Goal: Information Seeking & Learning: Find specific page/section

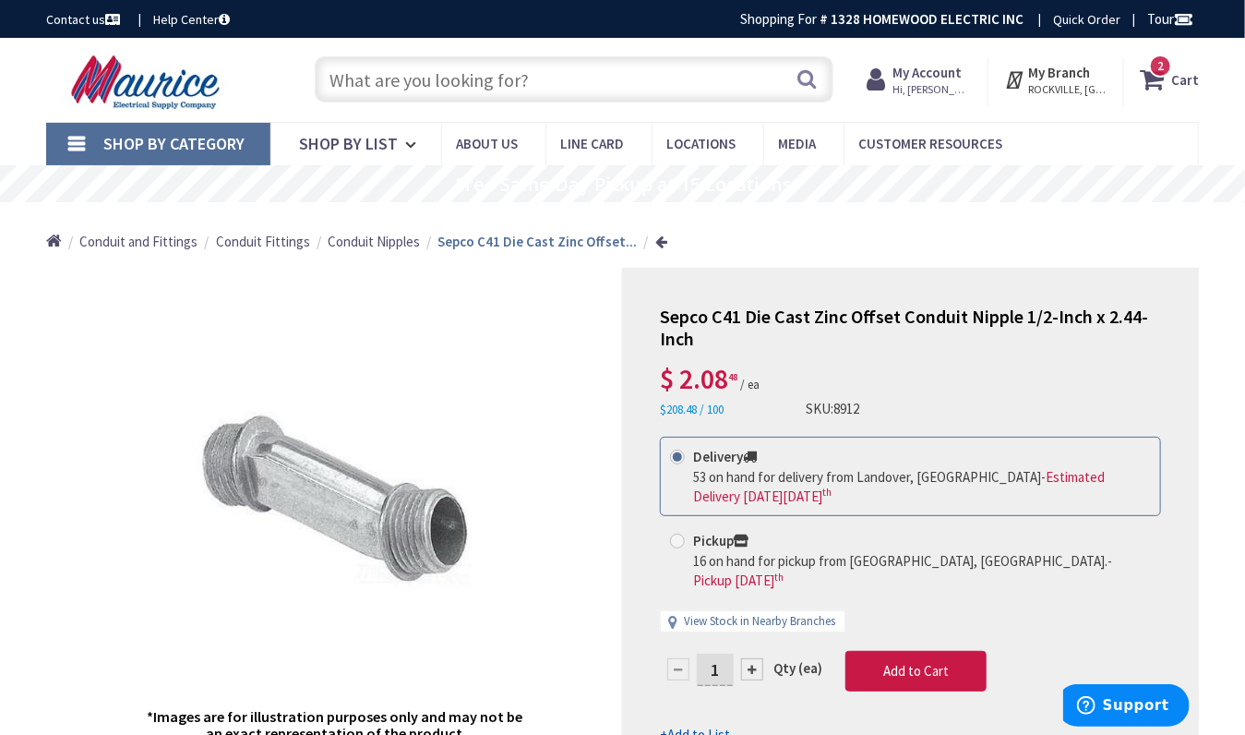
click at [918, 76] on strong "My Account" at bounding box center [927, 73] width 69 height 18
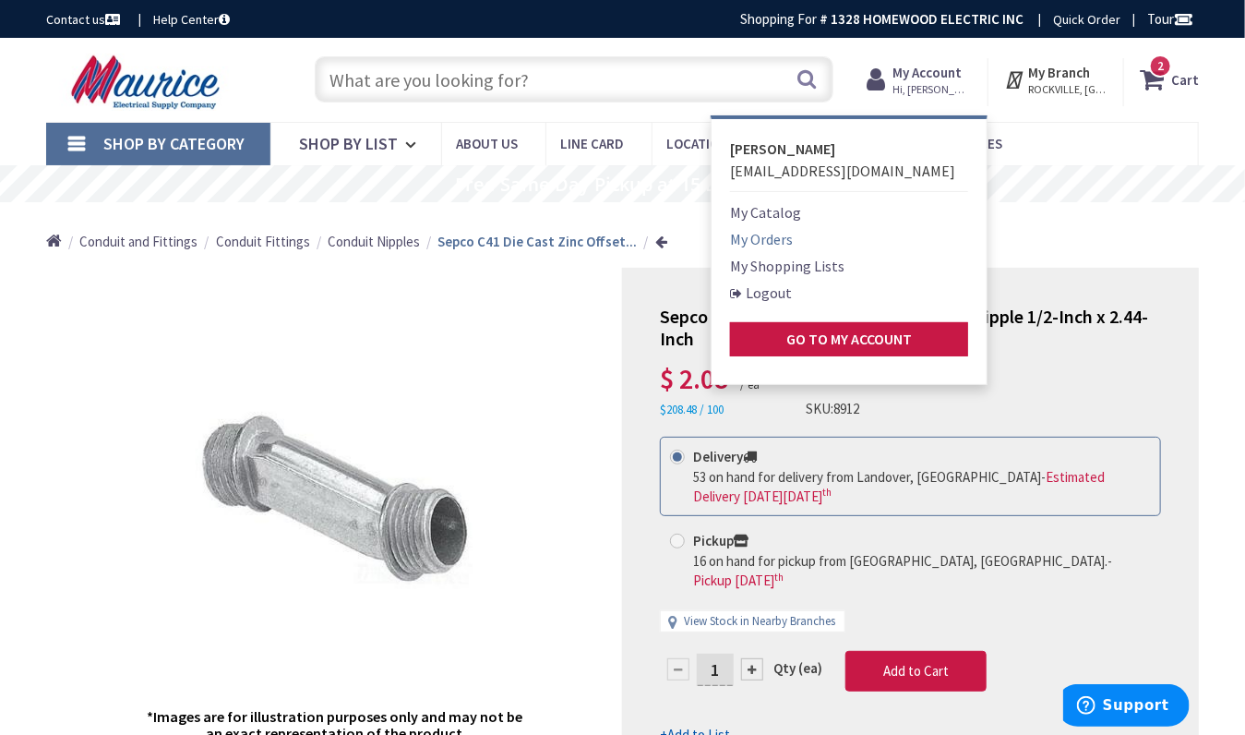
click at [773, 230] on link "My Orders" at bounding box center [761, 239] width 63 height 22
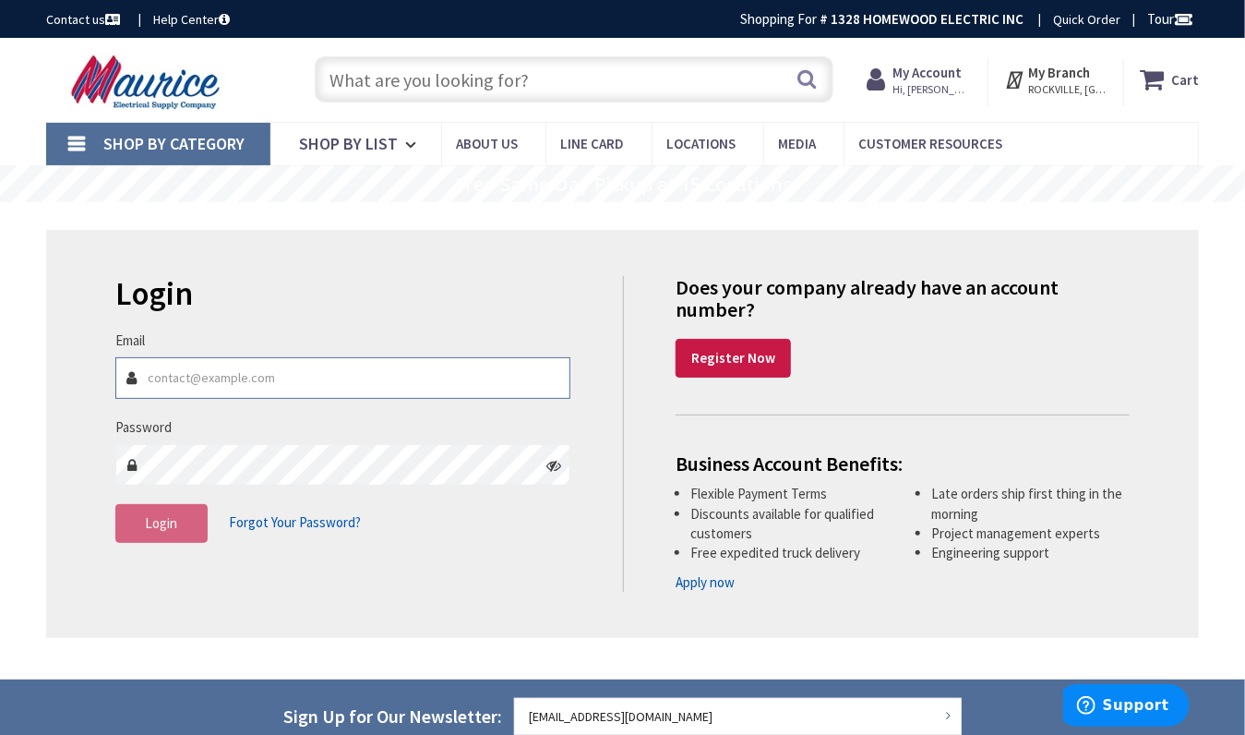
type input "[EMAIL_ADDRESS][DOMAIN_NAME]"
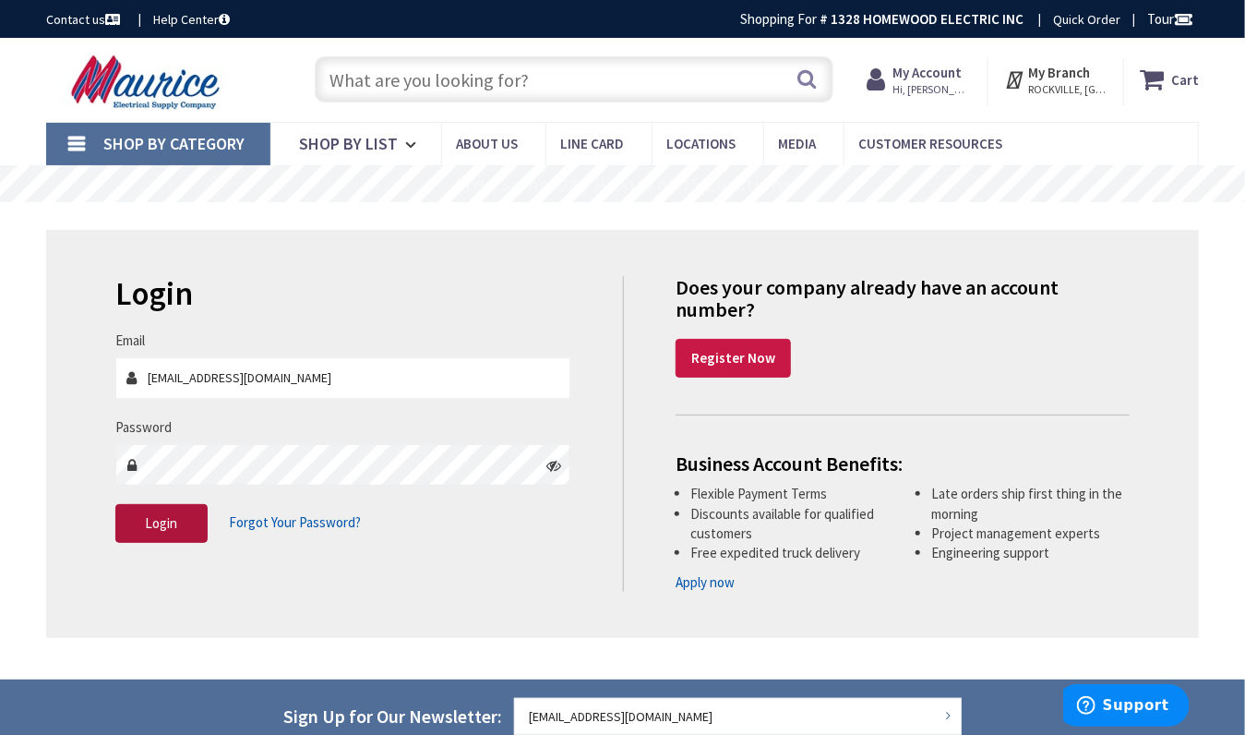
click at [137, 530] on button "Login" at bounding box center [161, 523] width 92 height 39
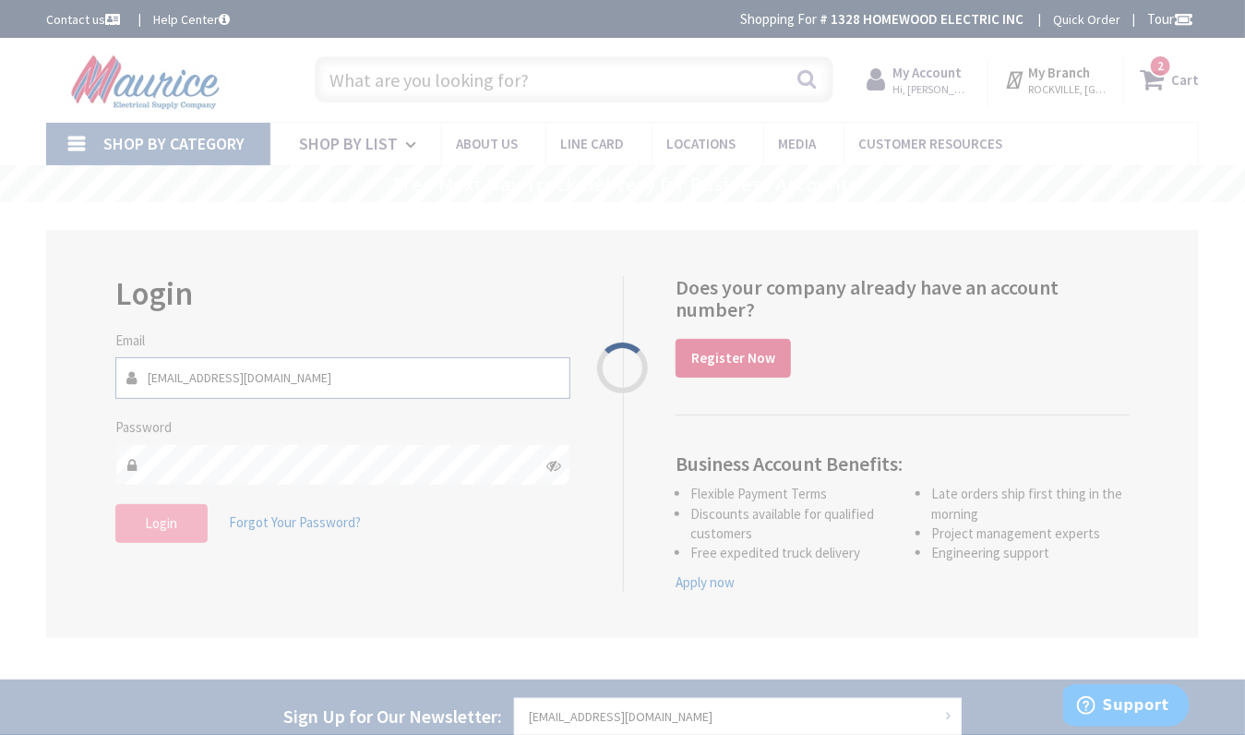
type input "[GEOGRAPHIC_DATA][PERSON_NAME], [GEOGRAPHIC_DATA]"
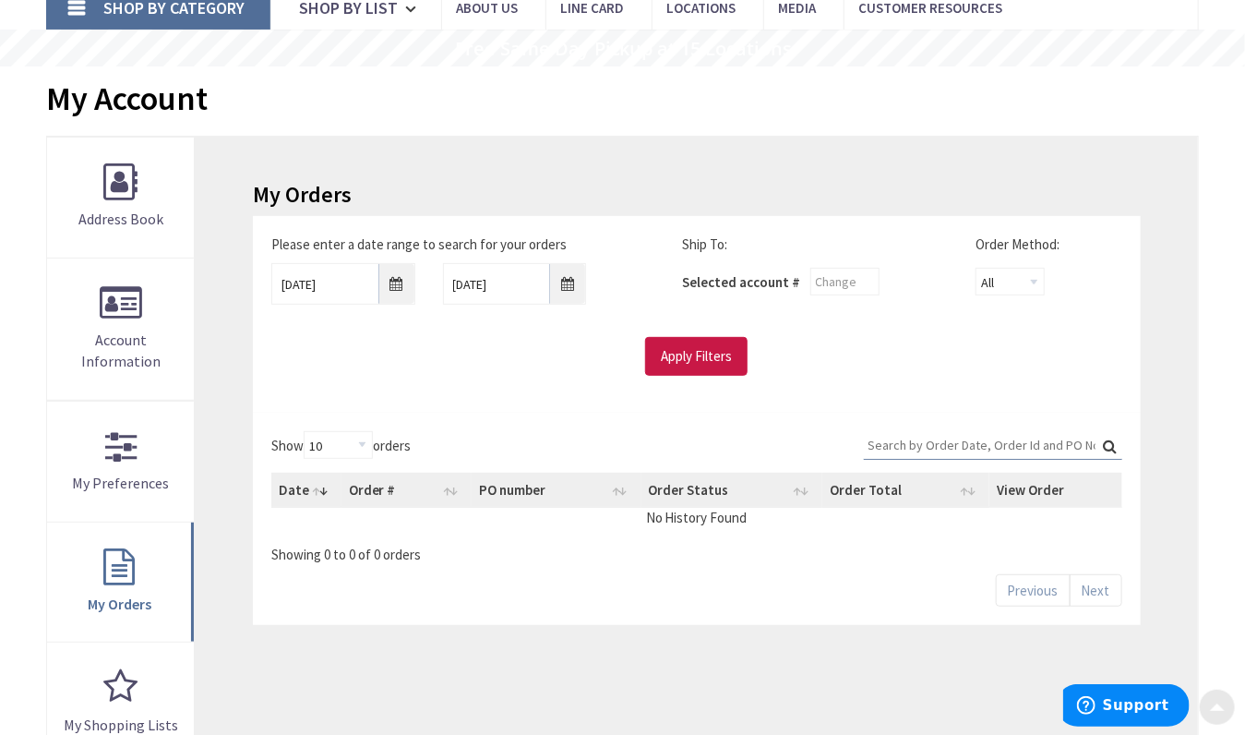
scroll to position [137, 0]
click at [694, 354] on input "Apply Filters" at bounding box center [696, 355] width 102 height 39
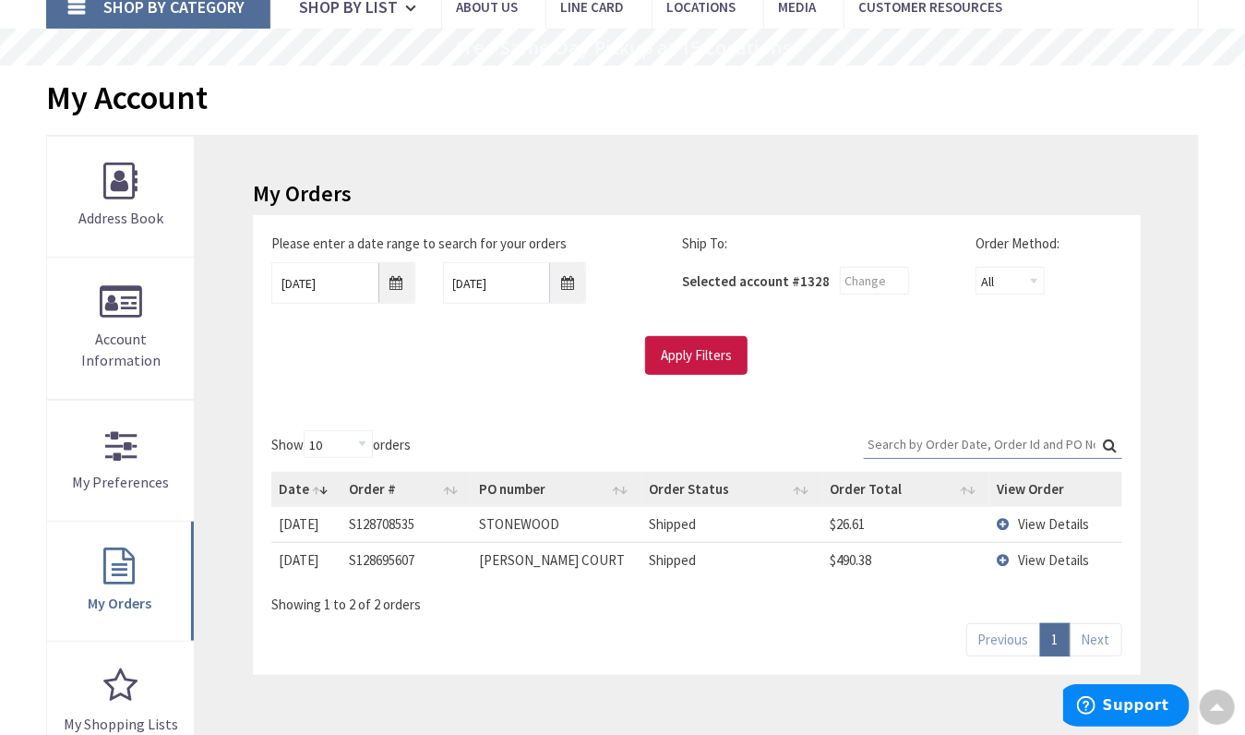
click at [1042, 557] on span "View Details" at bounding box center [1053, 560] width 71 height 18
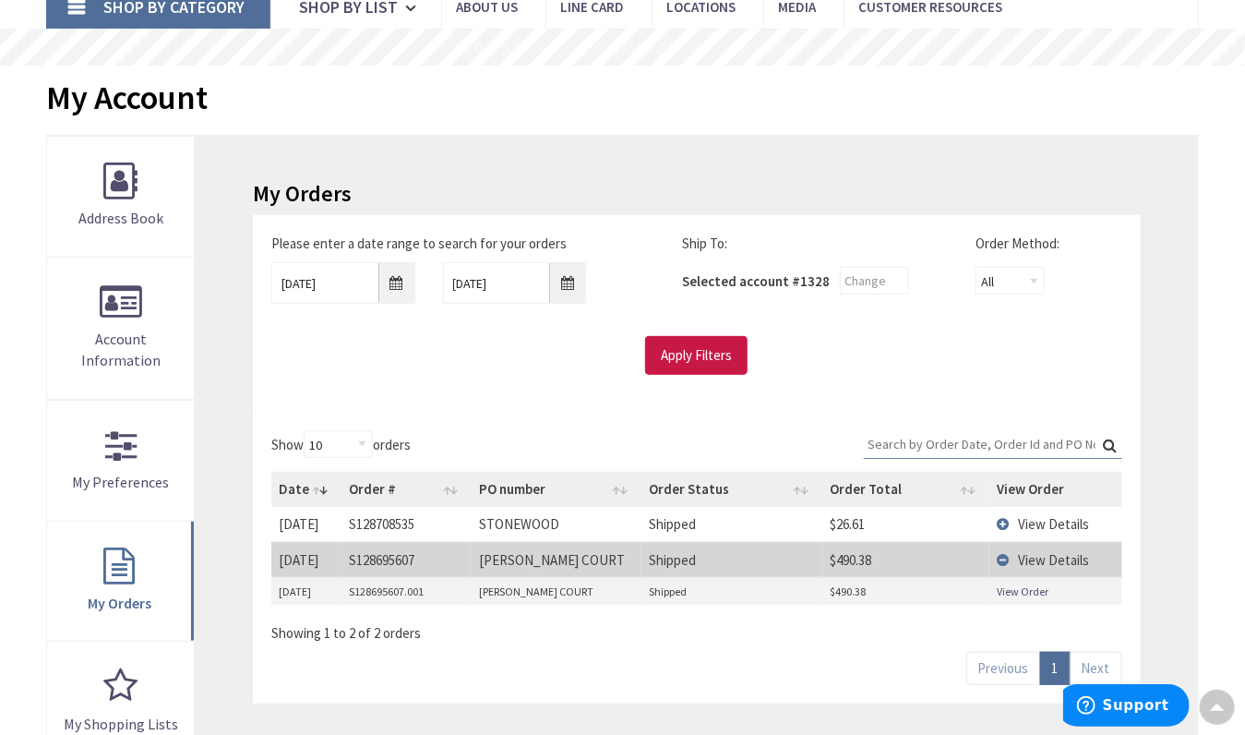
click at [1060, 558] on span "View Details" at bounding box center [1053, 560] width 71 height 18
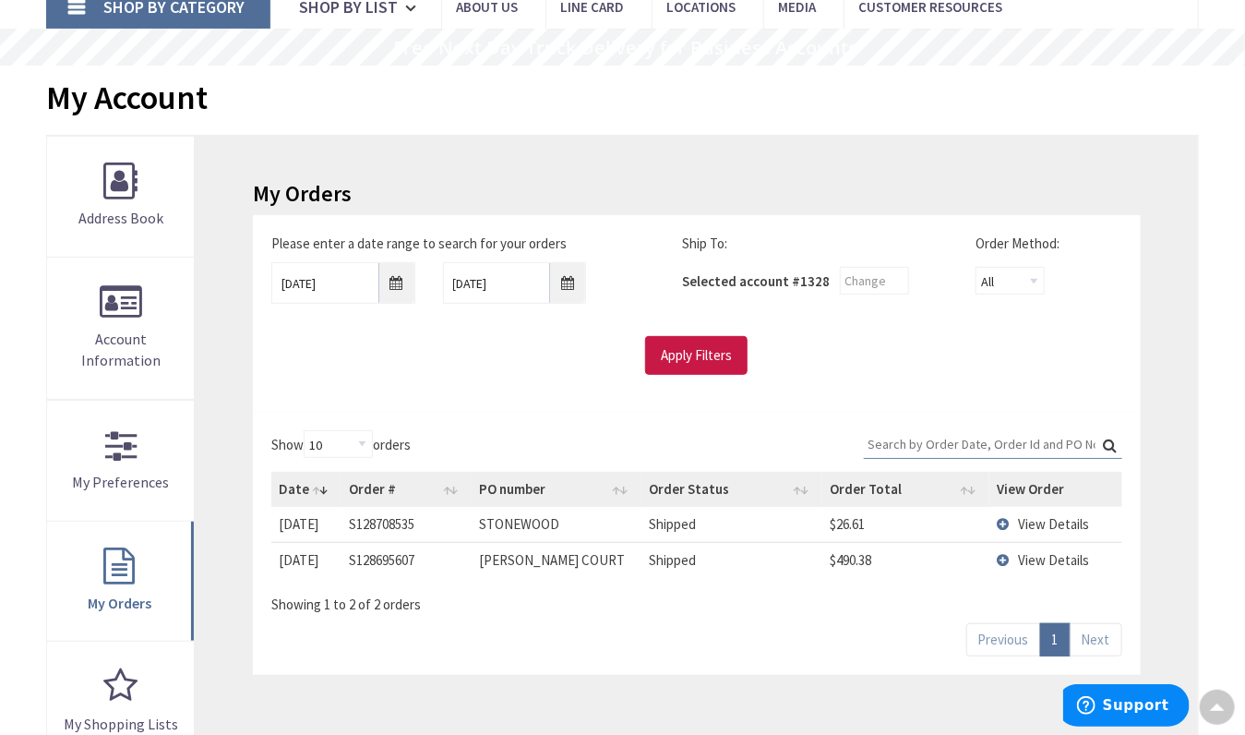
click at [1060, 558] on span "View Details" at bounding box center [1053, 560] width 71 height 18
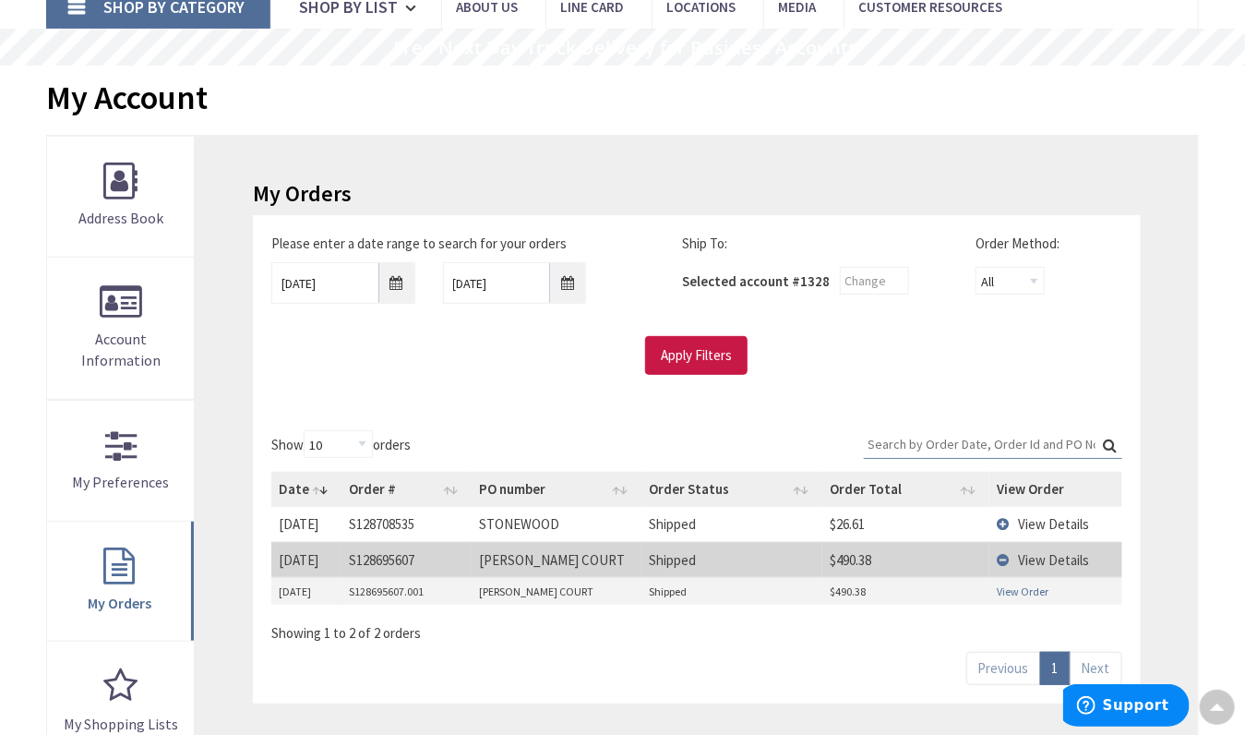
click at [1028, 587] on link "View Order" at bounding box center [1023, 591] width 52 height 16
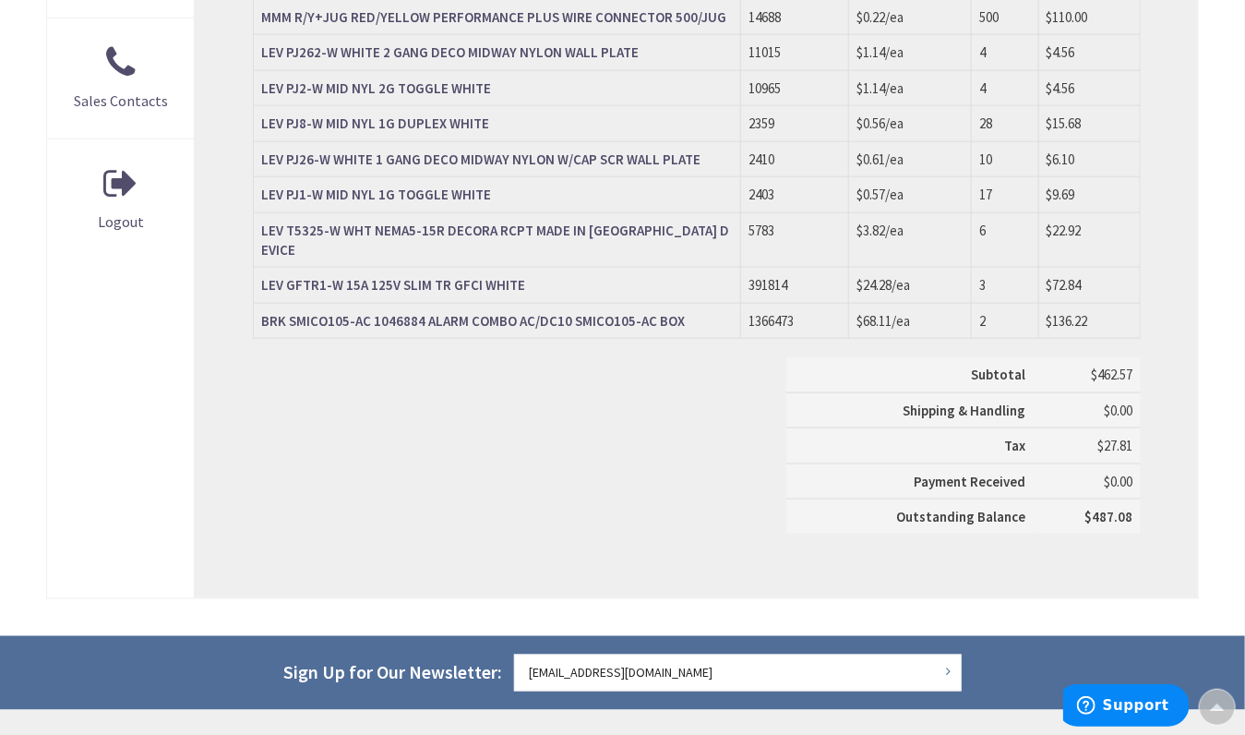
scroll to position [882, 0]
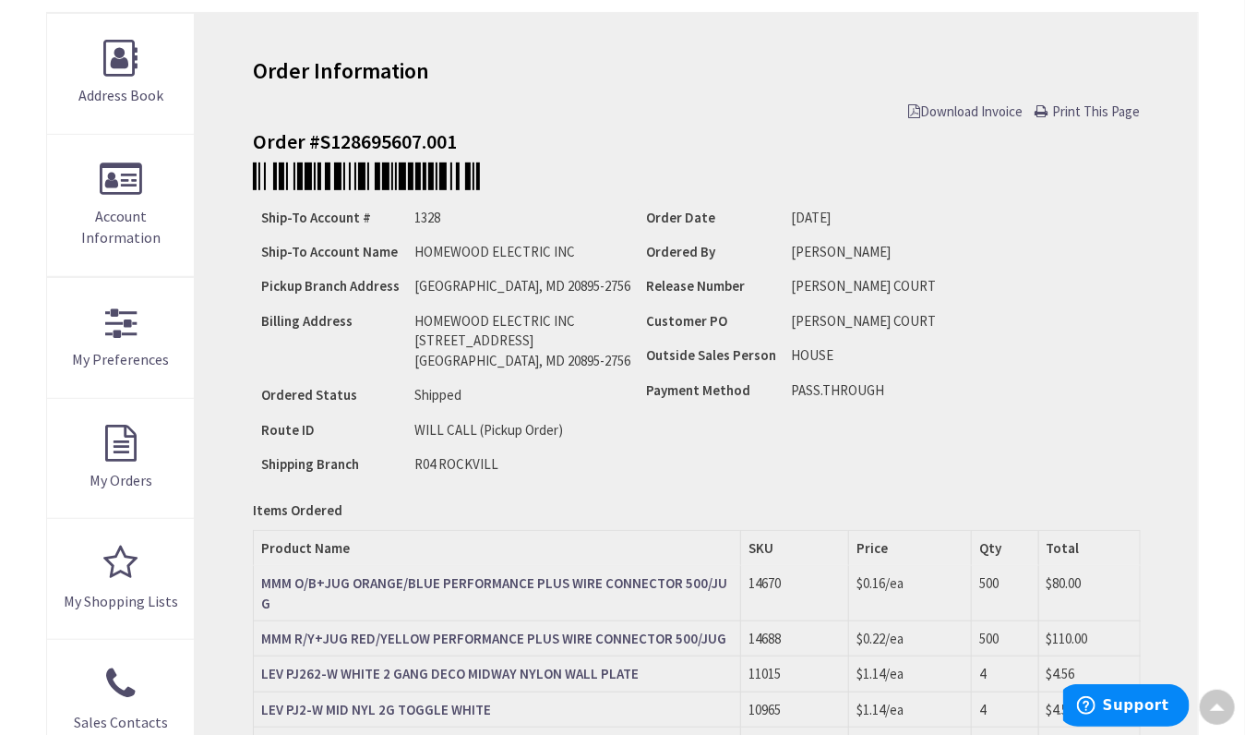
scroll to position [0, 0]
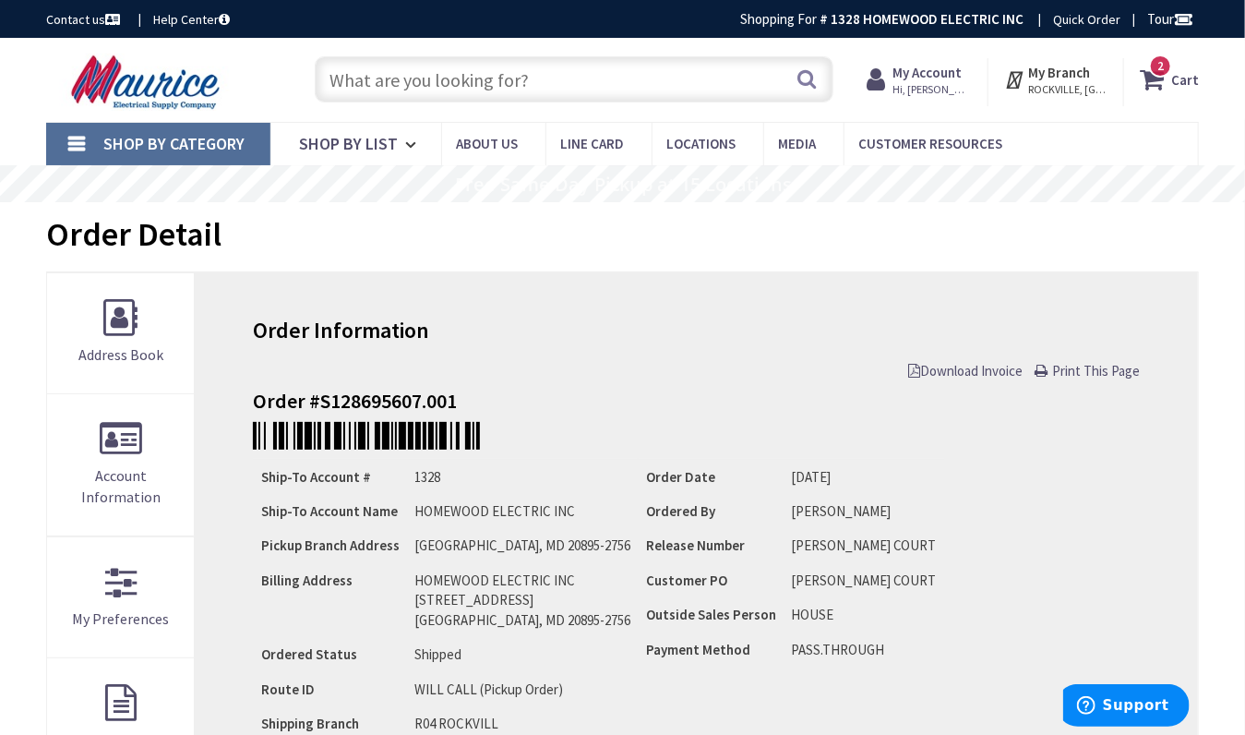
click at [401, 75] on input "text" at bounding box center [574, 79] width 518 height 46
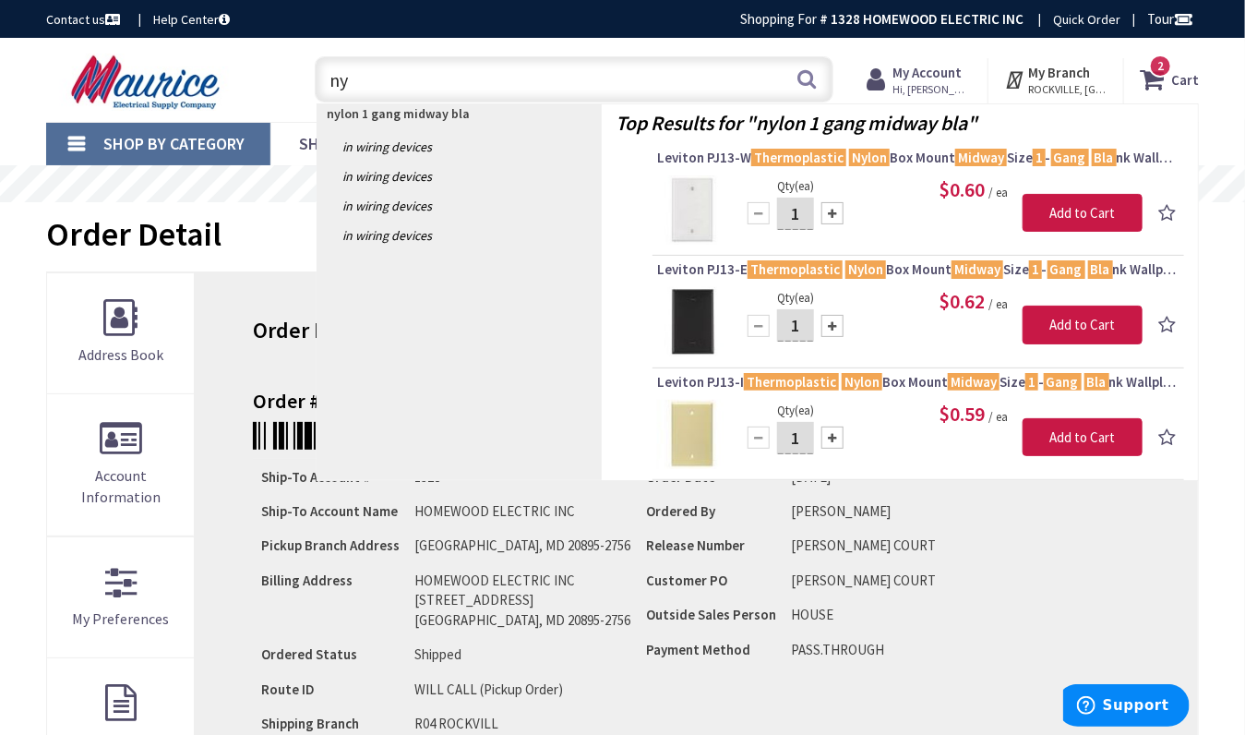
type input "n"
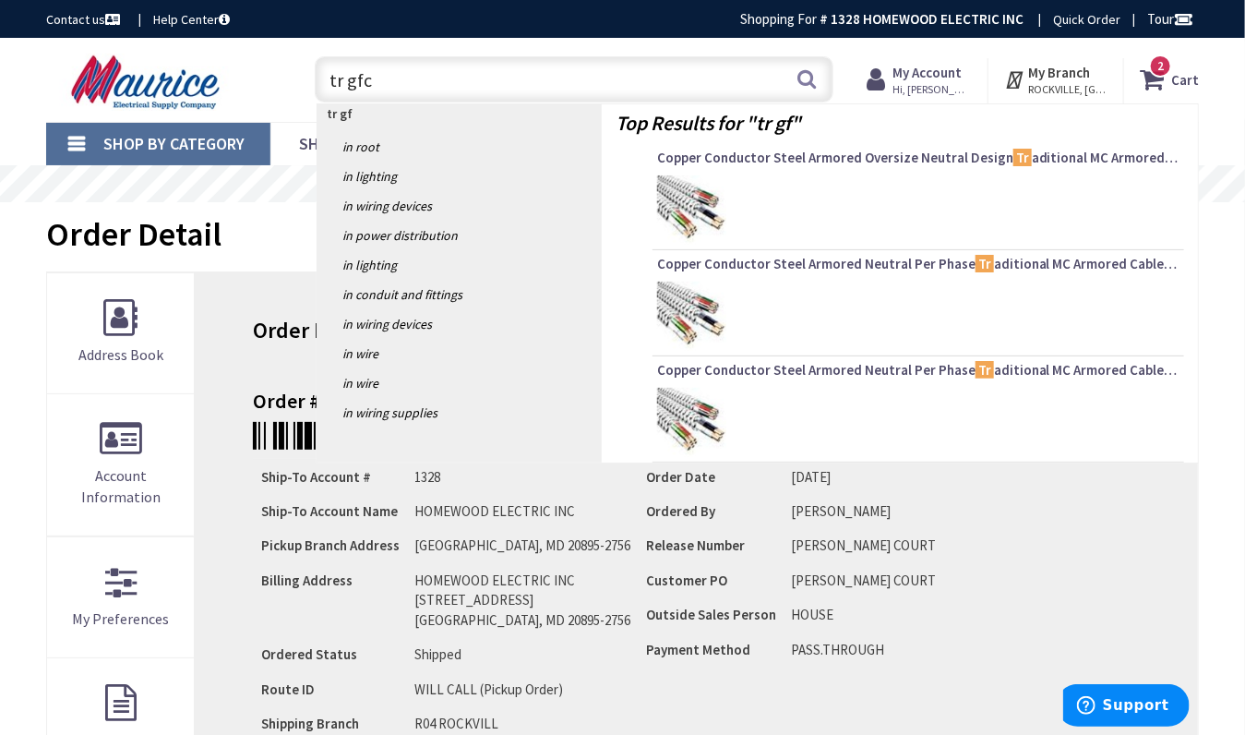
type input "tr gfci"
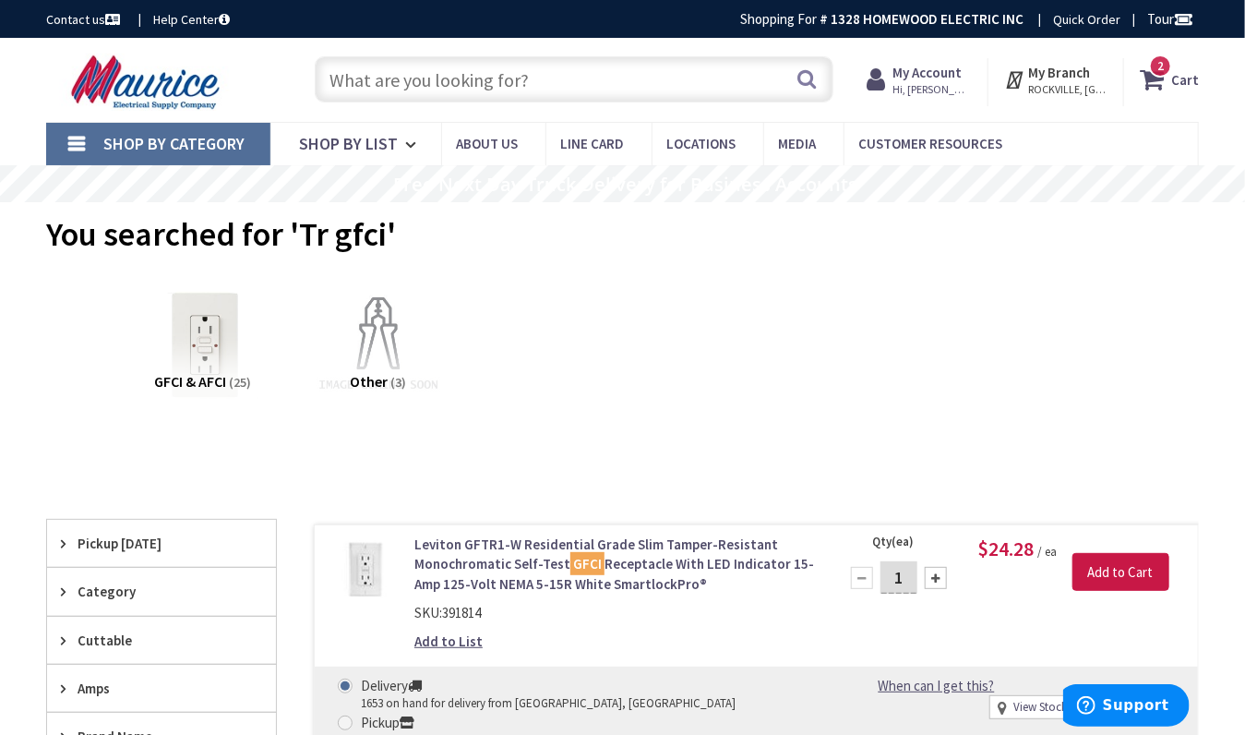
click at [377, 84] on input "text" at bounding box center [574, 79] width 518 height 46
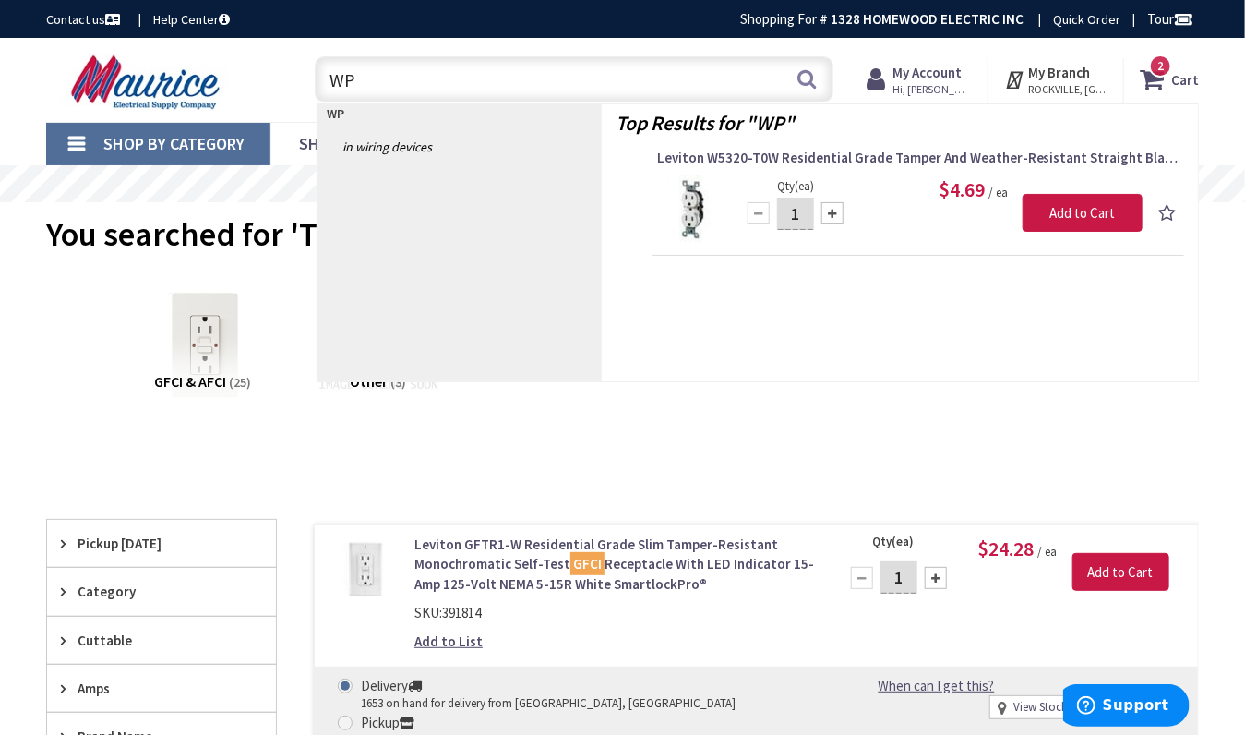
type input "W"
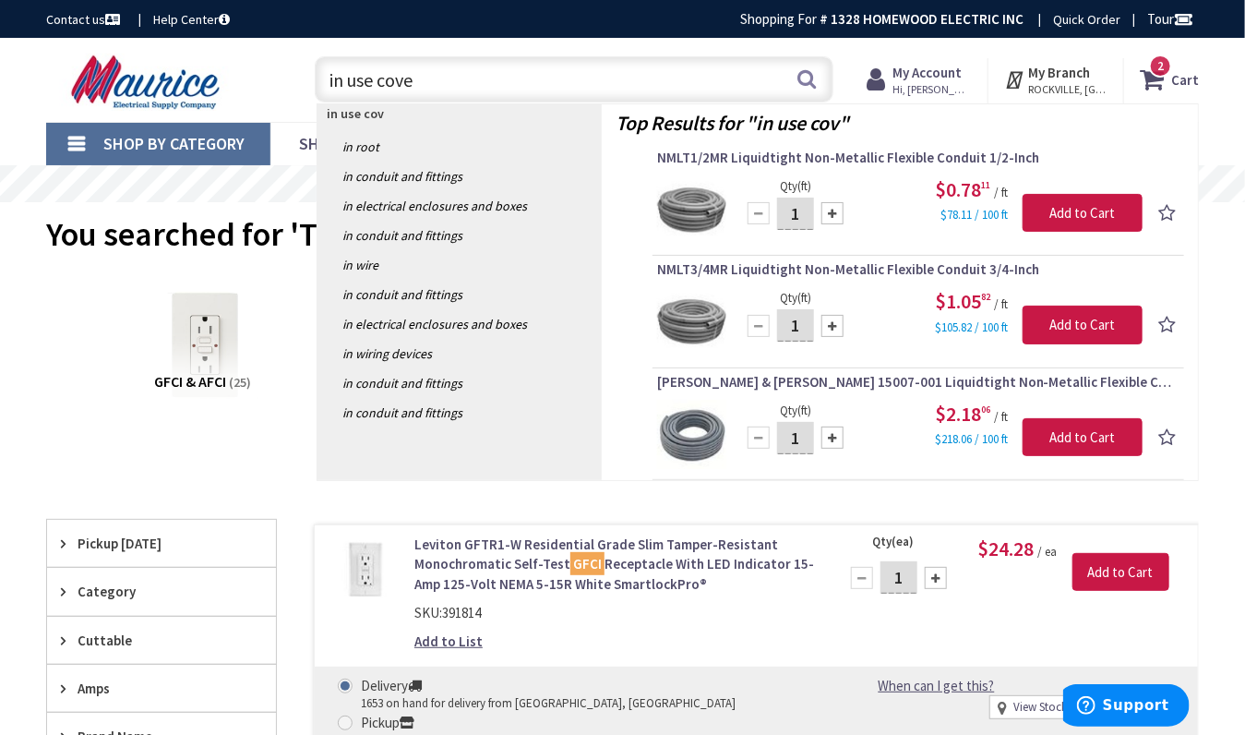
type input "in use cover"
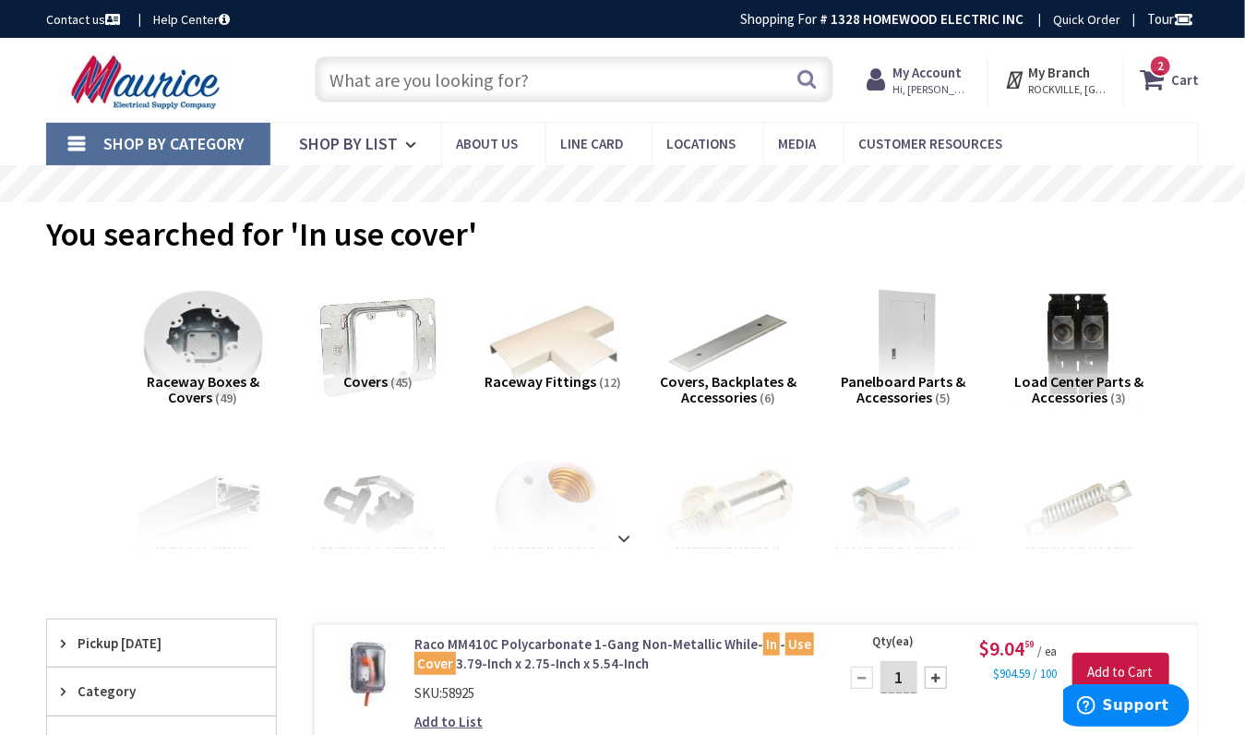
click at [403, 73] on input "text" at bounding box center [574, 79] width 518 height 46
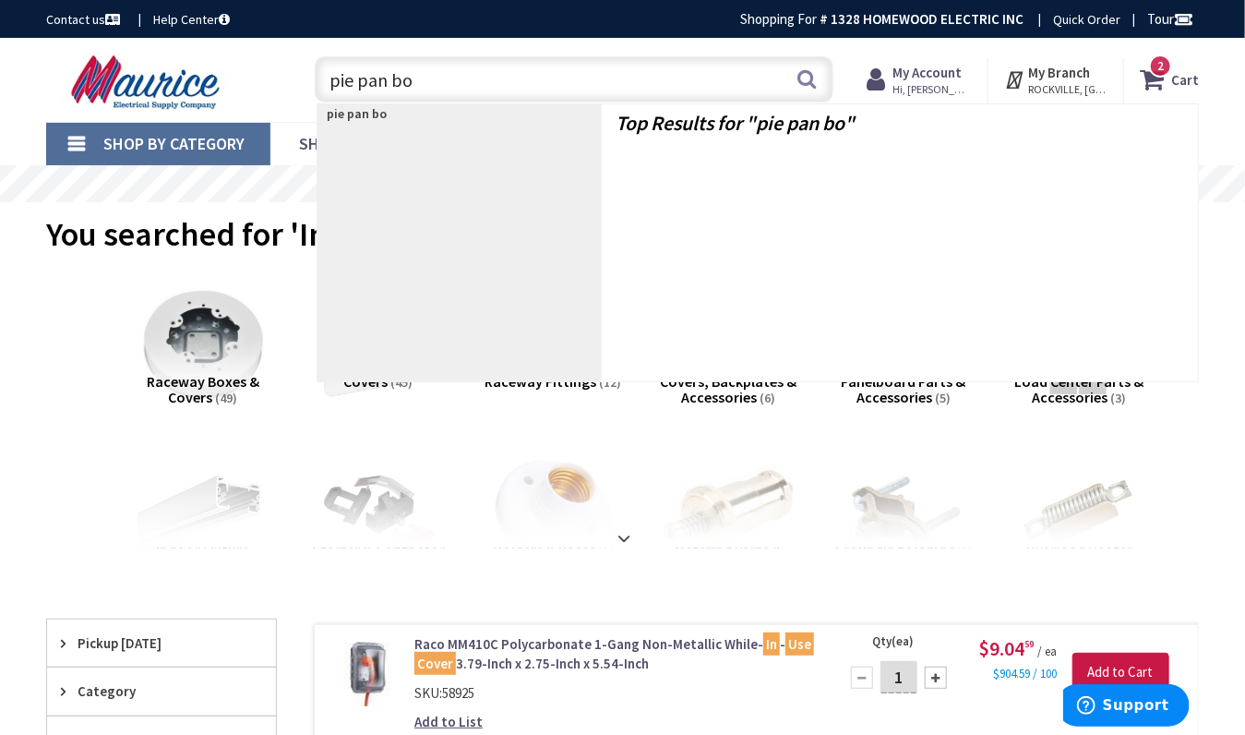
type input "pie pan box"
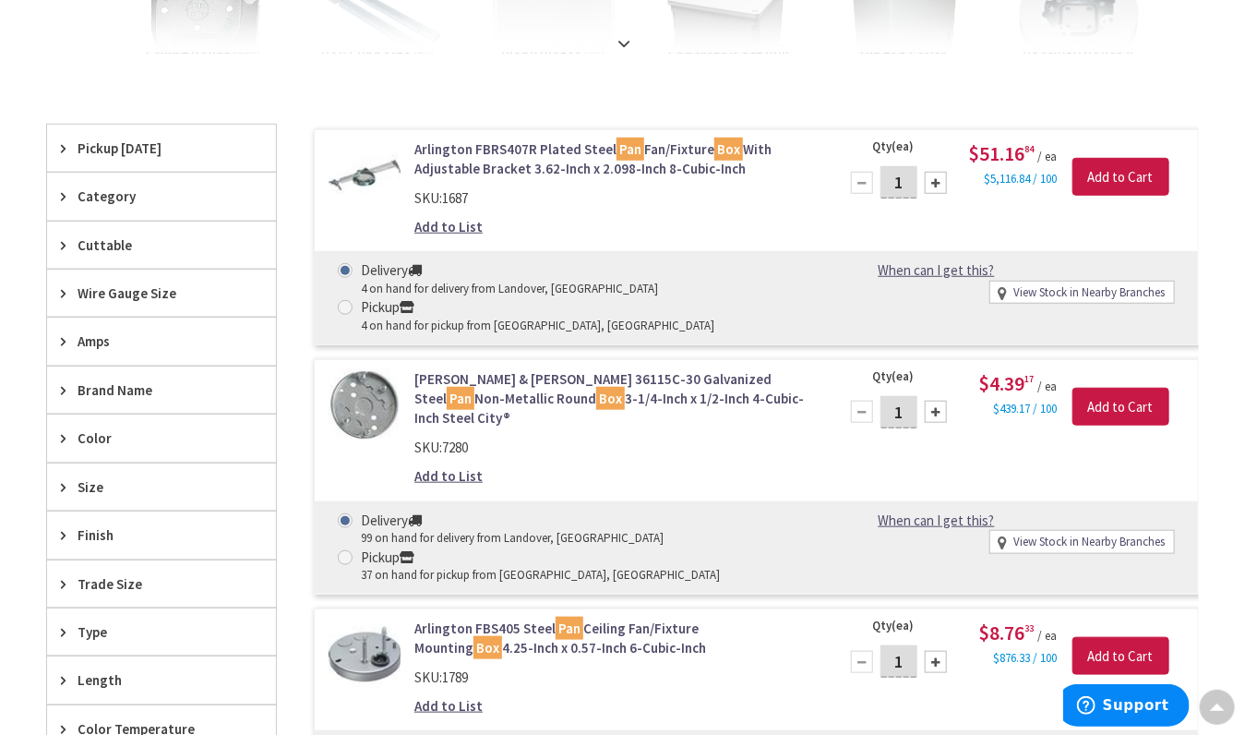
scroll to position [505, 0]
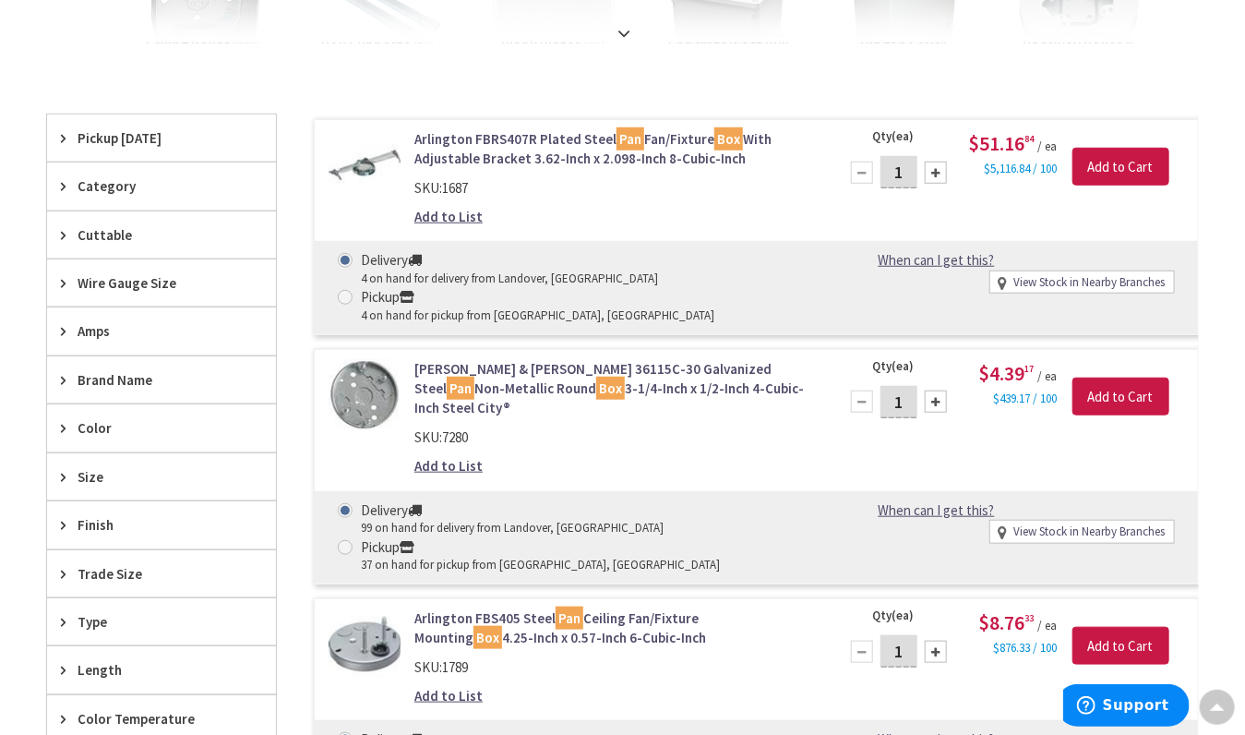
click at [150, 120] on div "Pickup [DATE]" at bounding box center [161, 137] width 229 height 47
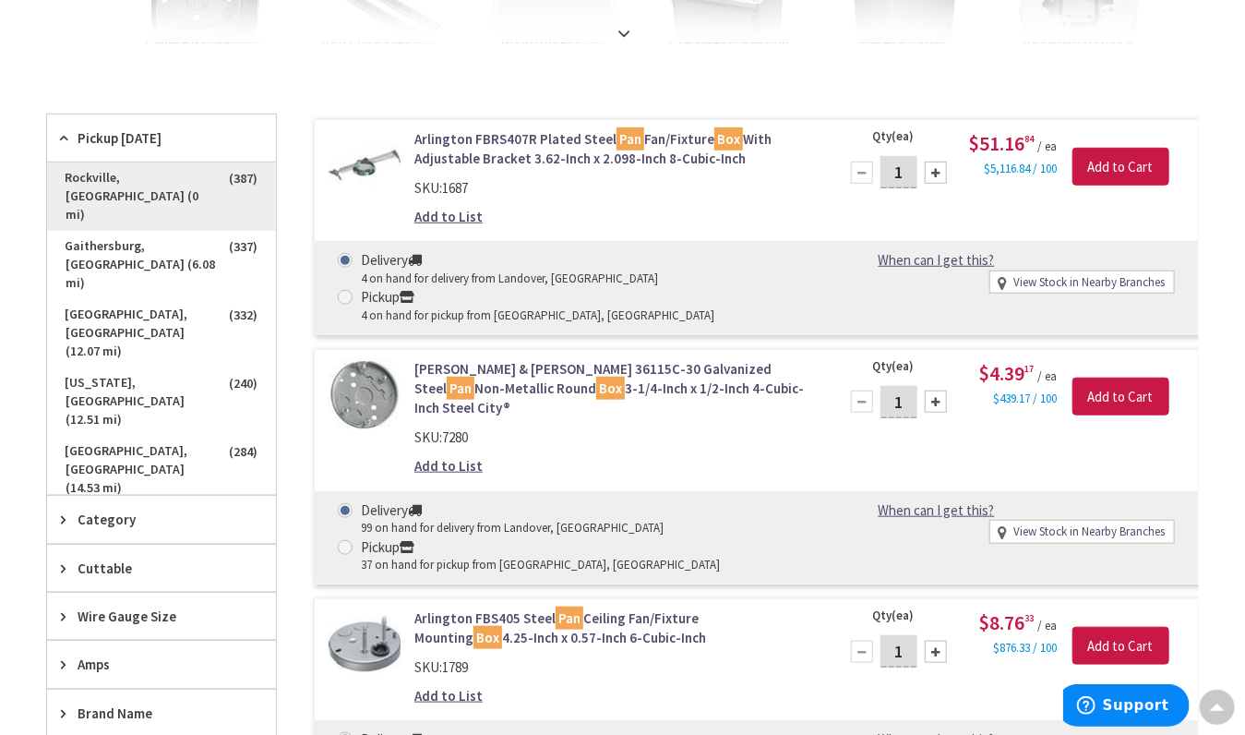
click at [145, 173] on span "Rockville, [GEOGRAPHIC_DATA] (0 mi)" at bounding box center [161, 196] width 229 height 68
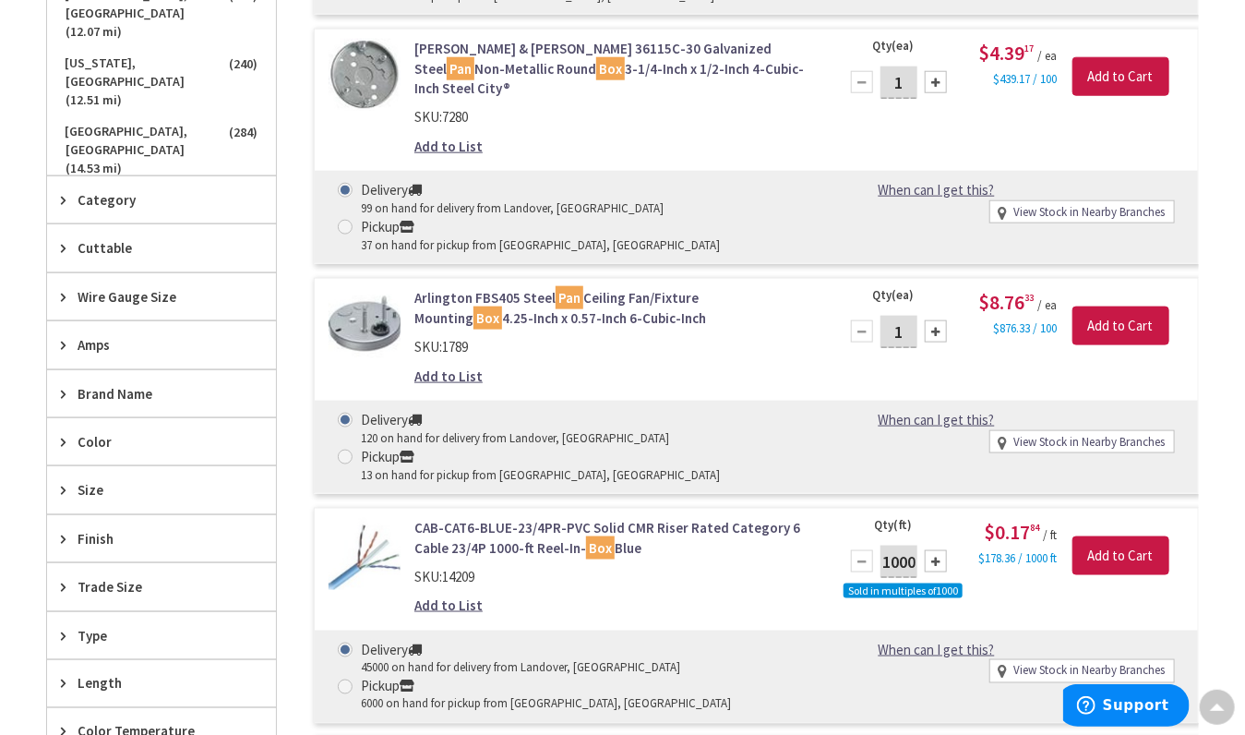
scroll to position [0, 0]
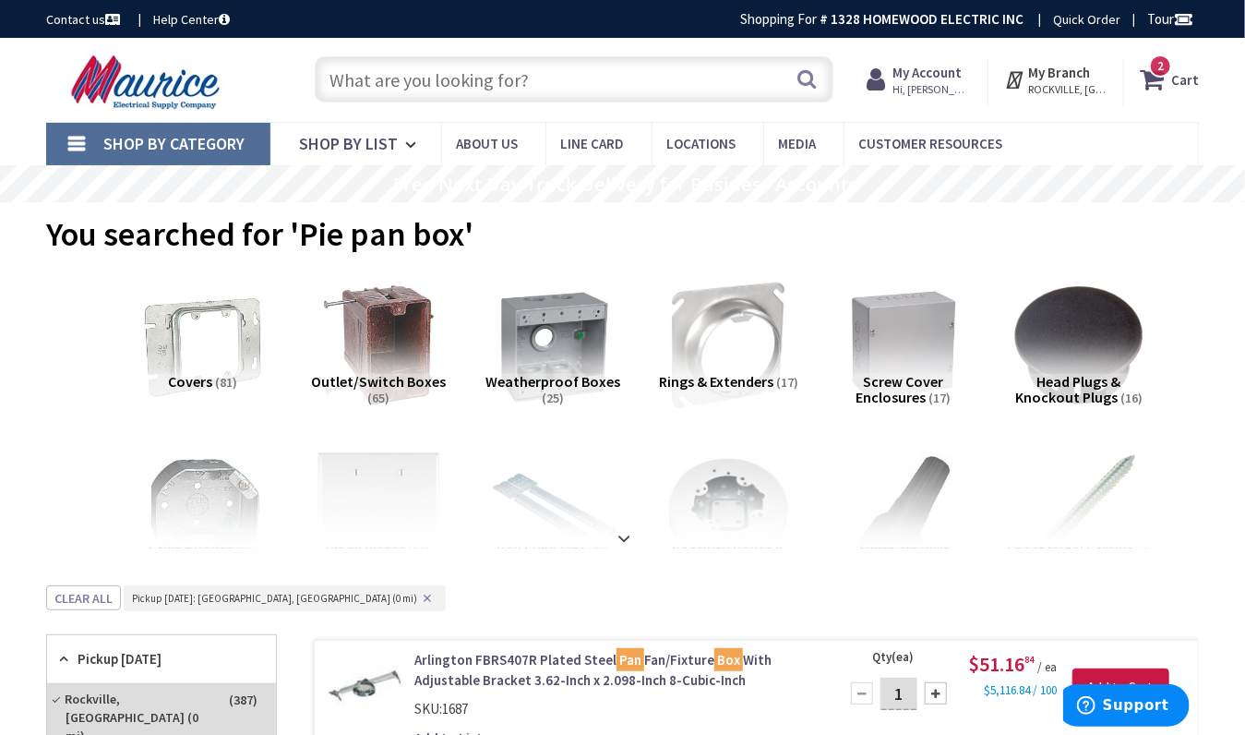
click at [419, 82] on input "text" at bounding box center [574, 79] width 518 height 46
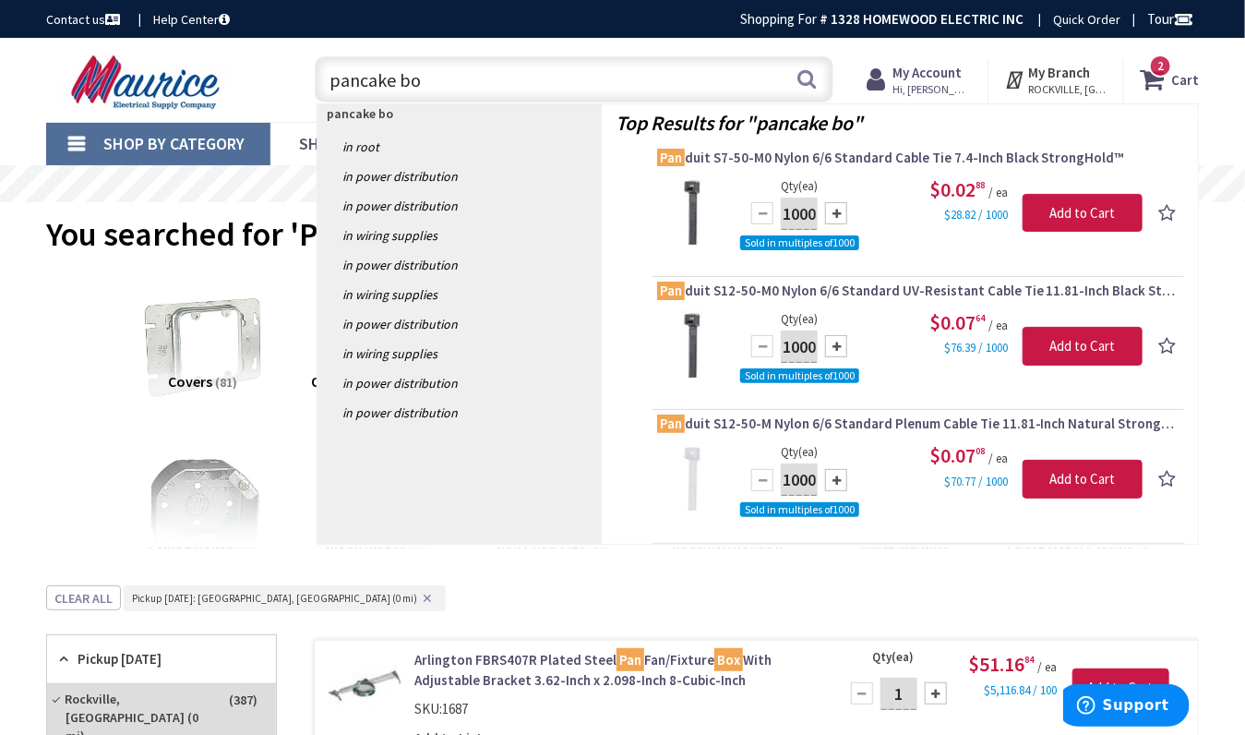
type input "pancake box"
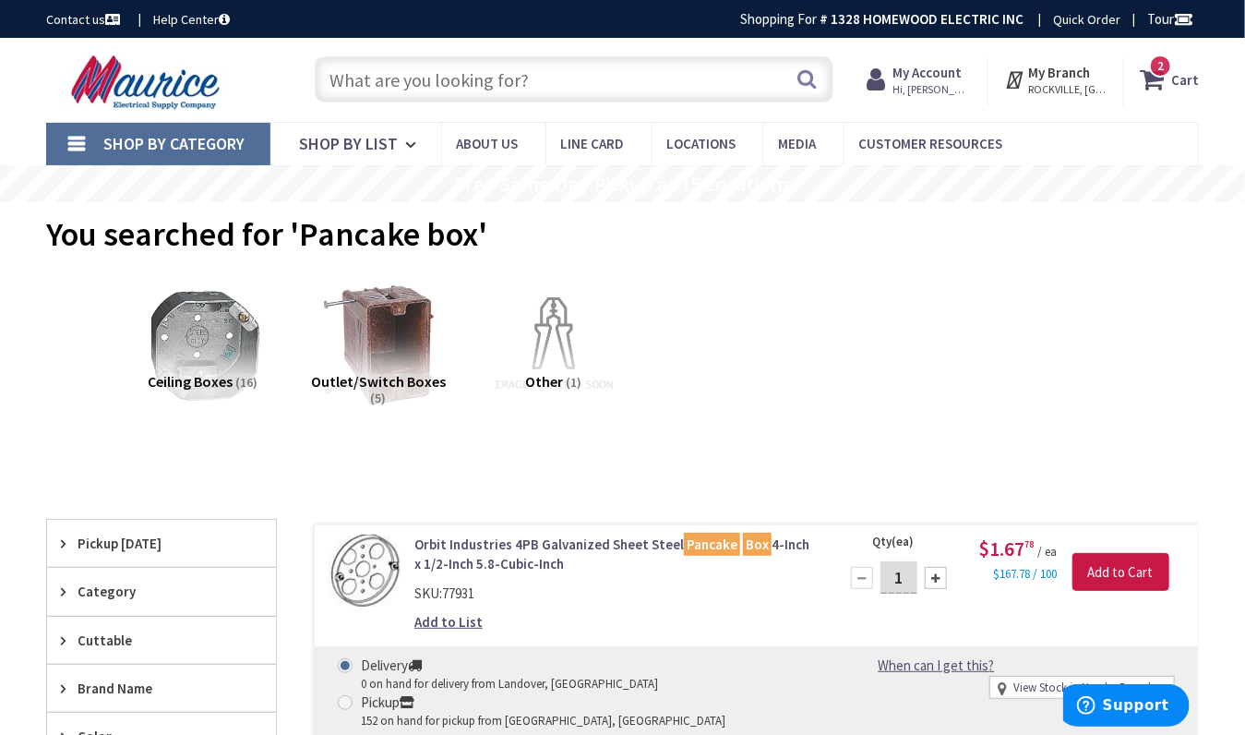
click at [383, 66] on input "text" at bounding box center [574, 79] width 518 height 46
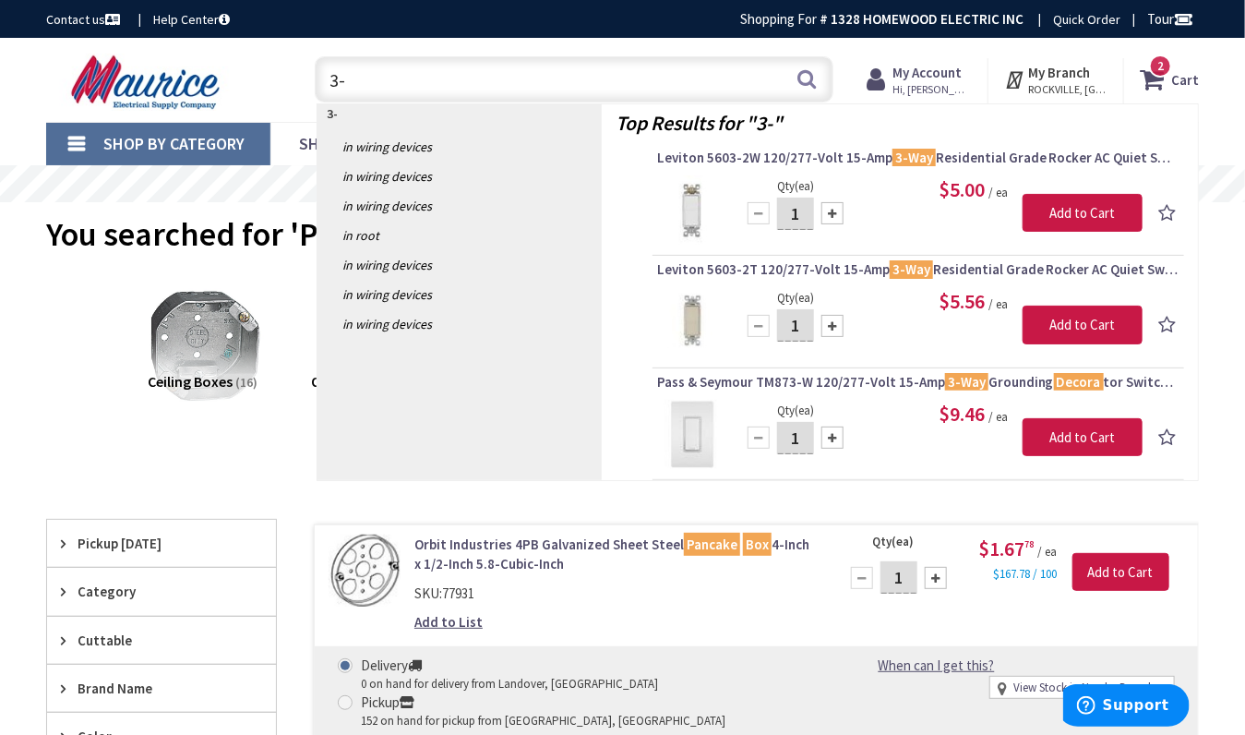
type input "3"
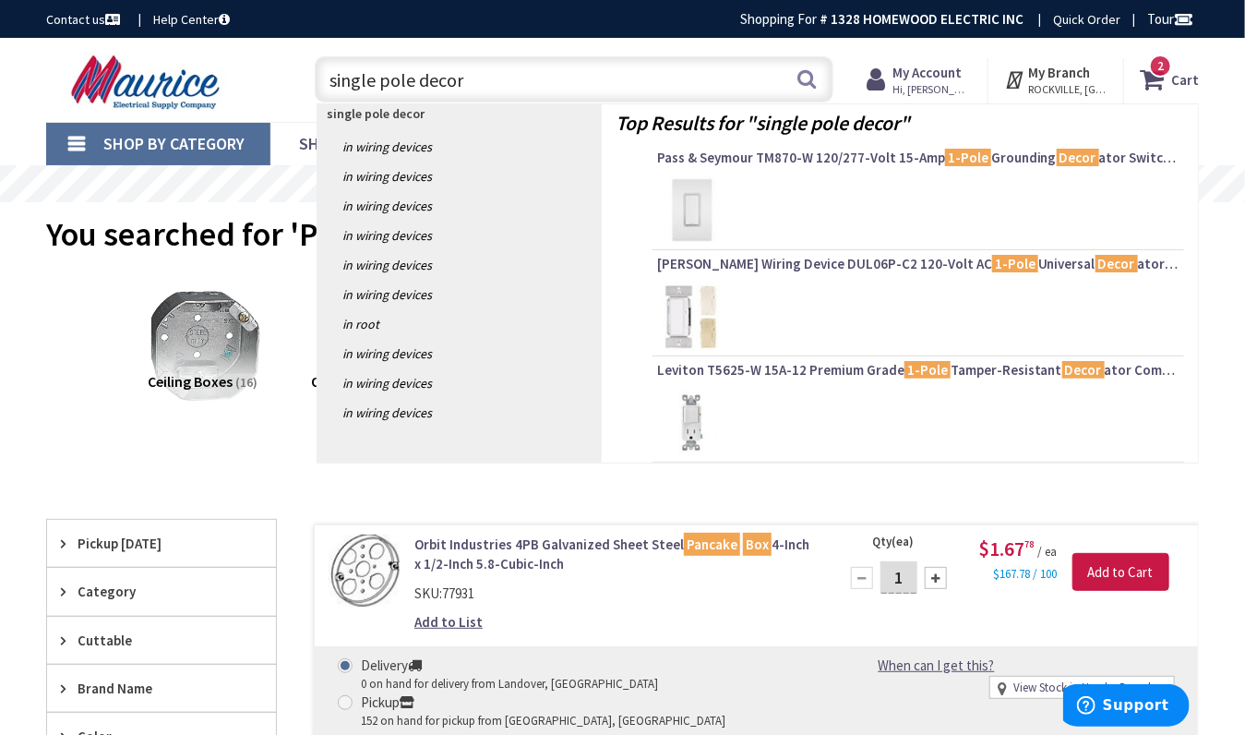
type input "single pole decora"
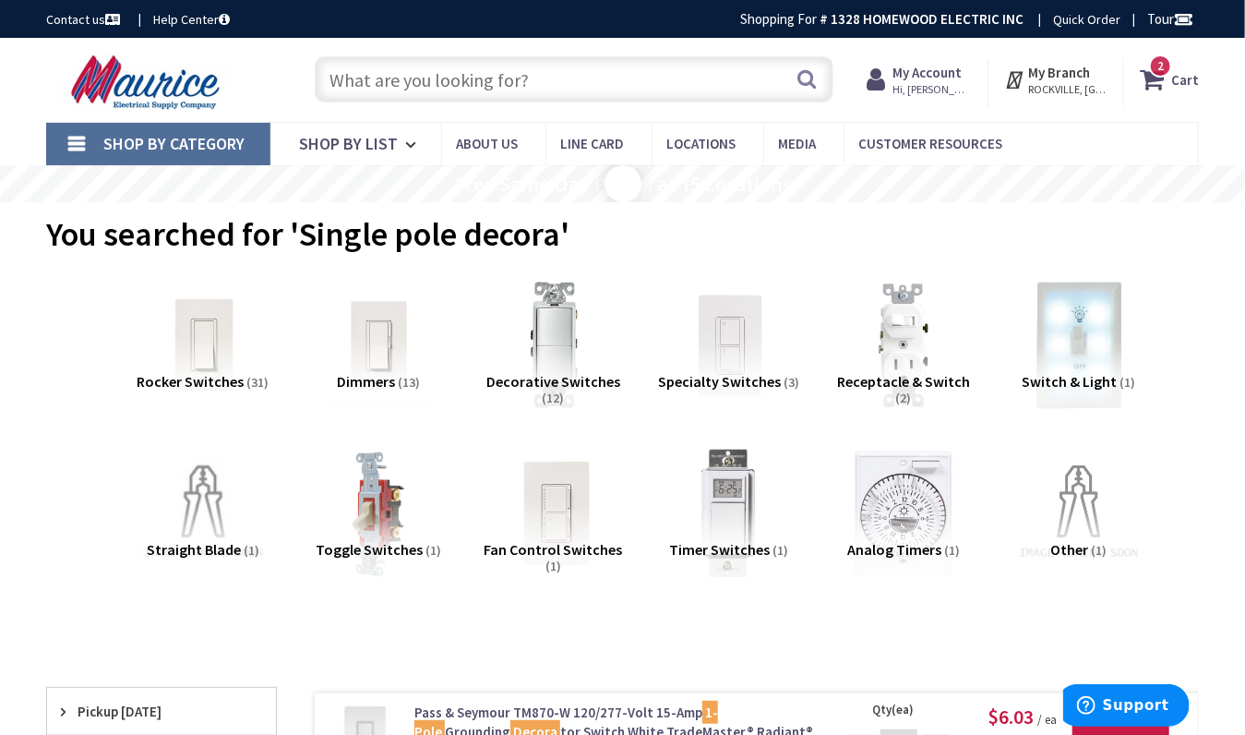
click at [378, 76] on input "text" at bounding box center [574, 79] width 518 height 46
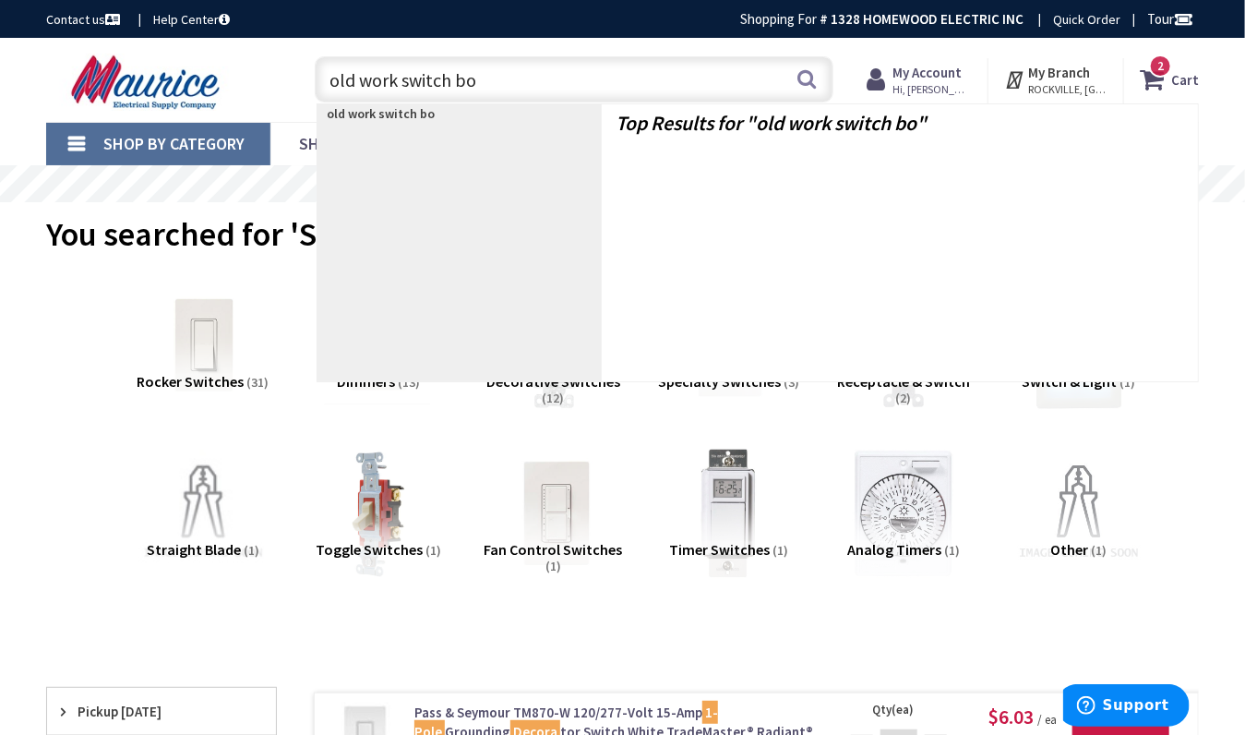
type input "old work switch box"
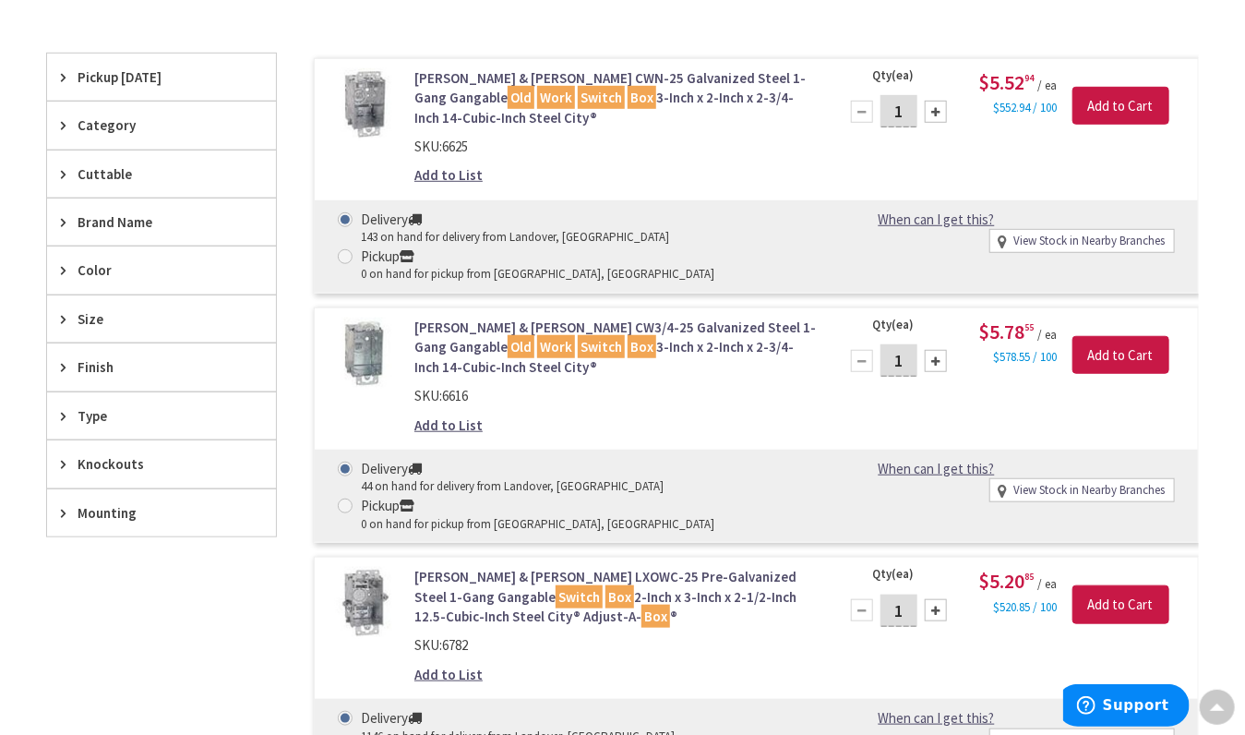
scroll to position [453, 0]
